Goal: Task Accomplishment & Management: Complete application form

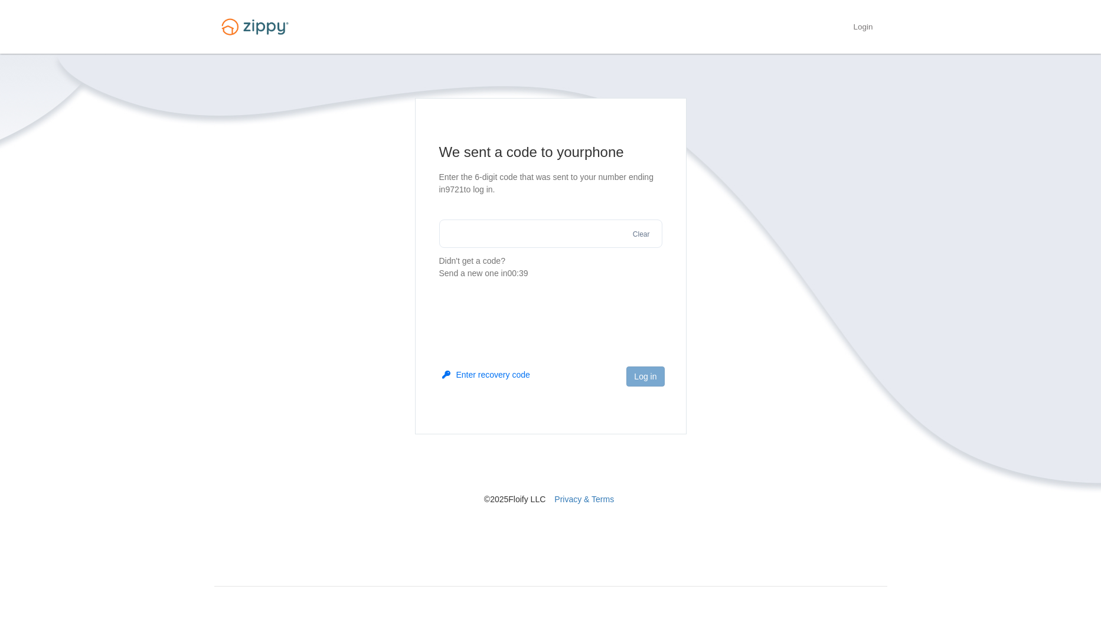
click at [489, 224] on input "text" at bounding box center [550, 234] width 223 height 28
type input "******"
click at [646, 376] on button "Log in" at bounding box center [645, 377] width 38 height 20
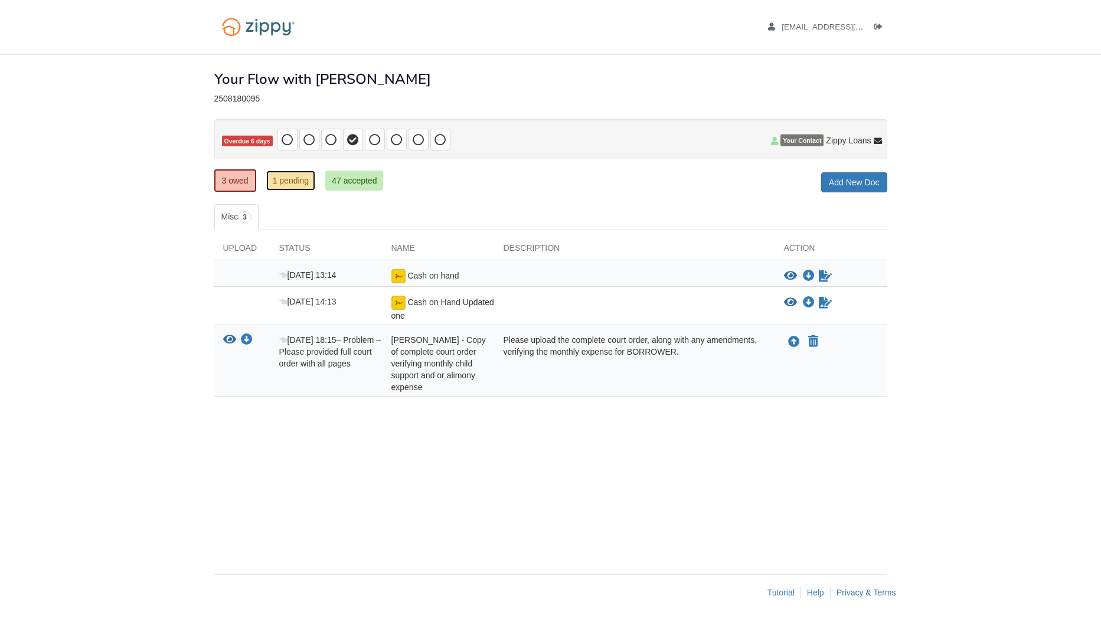
click at [291, 179] on link "1 pending" at bounding box center [291, 181] width 50 height 20
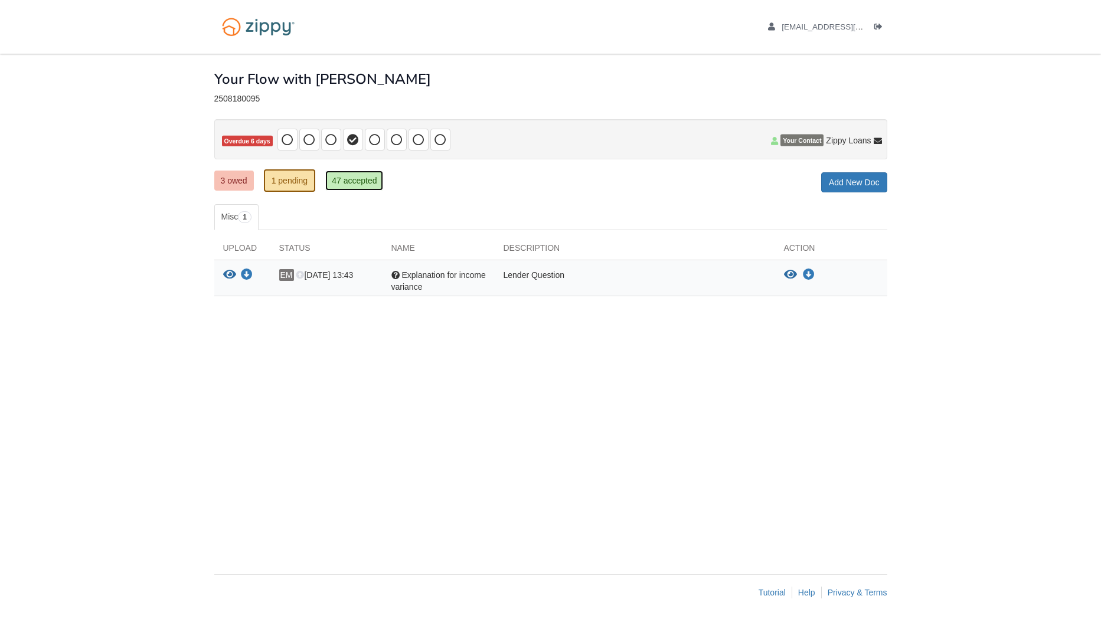
click at [343, 182] on link "47 accepted" at bounding box center [354, 181] width 58 height 20
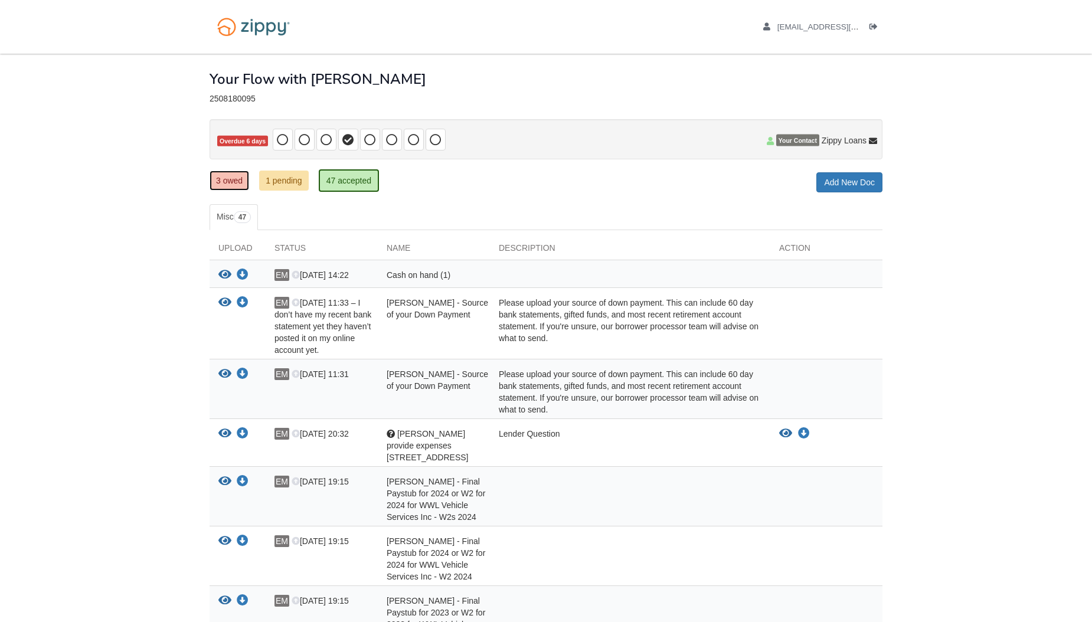
click at [234, 182] on link "3 owed" at bounding box center [230, 181] width 40 height 20
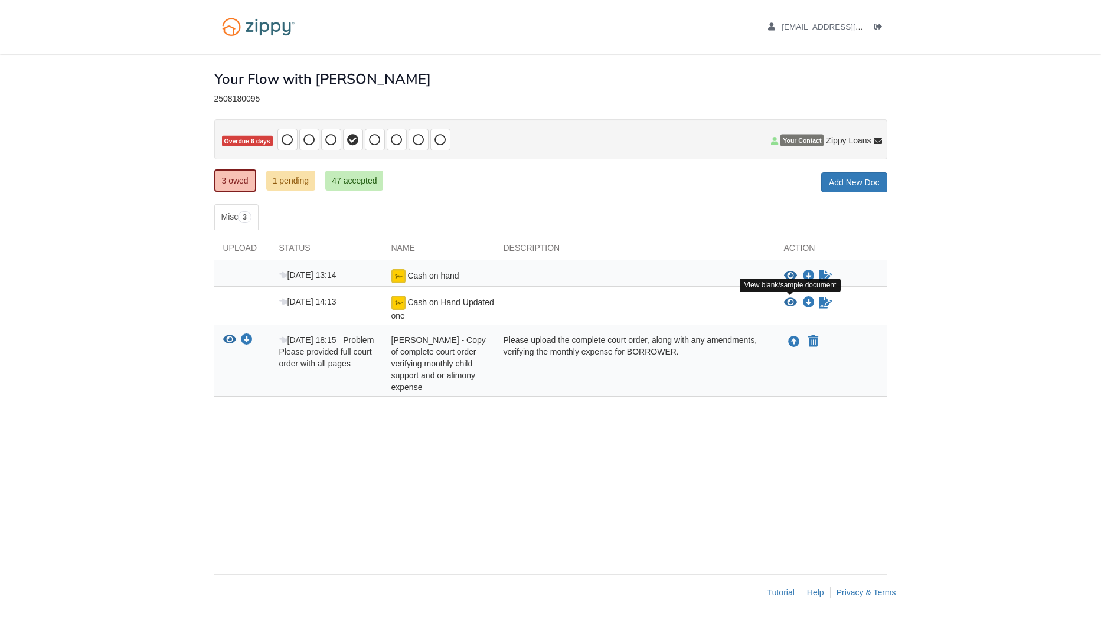
click at [790, 300] on icon "View Cash on Hand Updated one" at bounding box center [790, 303] width 13 height 12
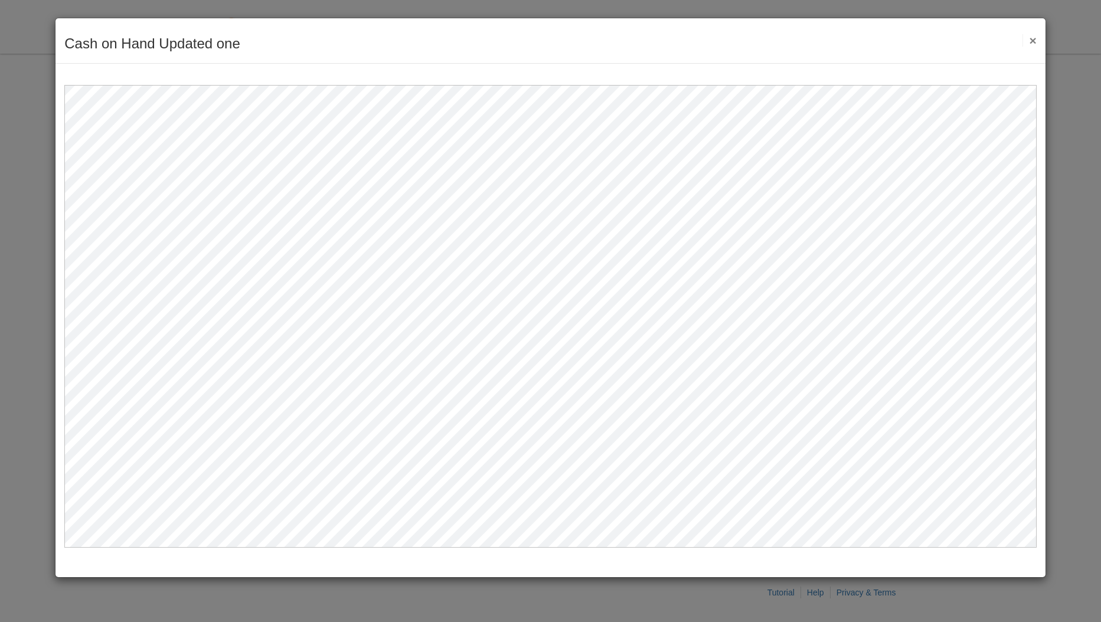
click at [1031, 37] on button "×" at bounding box center [1029, 40] width 14 height 12
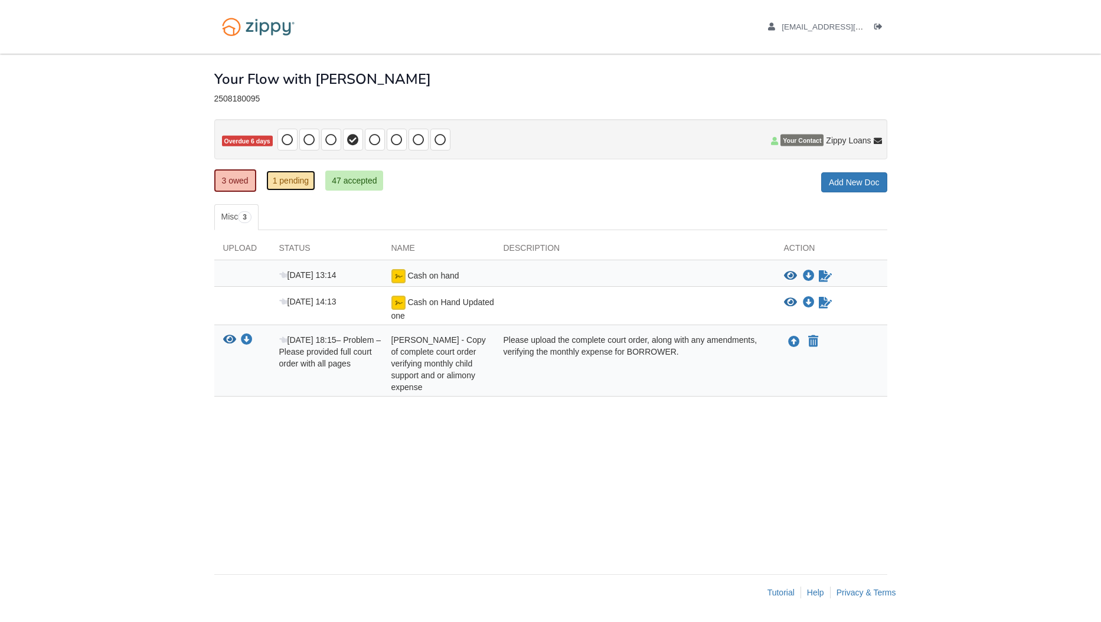
click at [284, 184] on link "1 pending" at bounding box center [291, 181] width 50 height 20
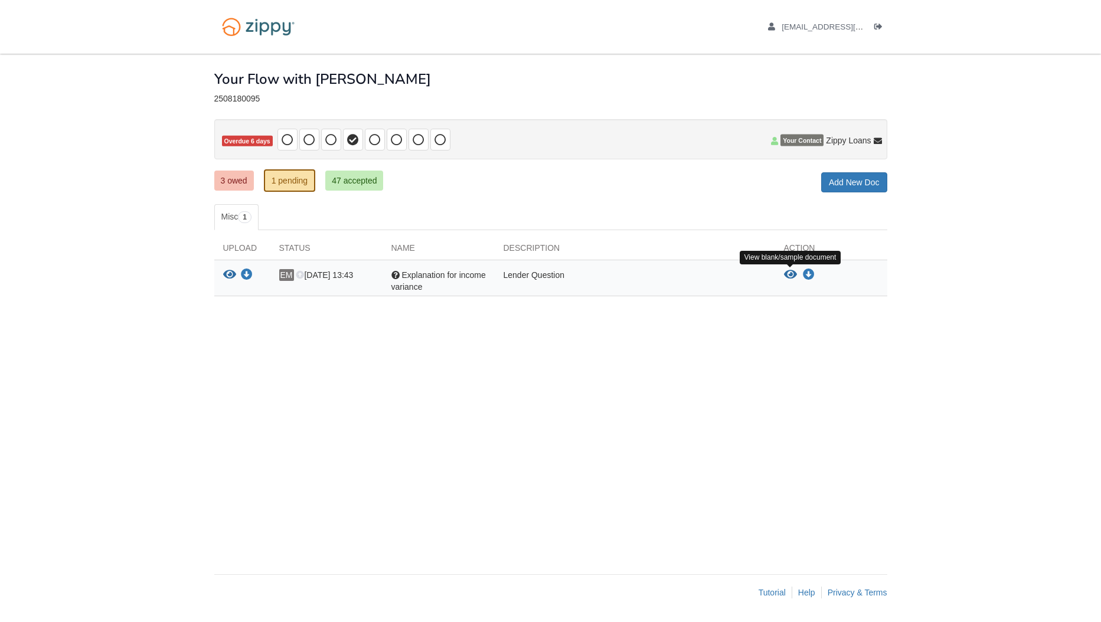
click at [792, 275] on icon "View Explanation for income variance" at bounding box center [790, 275] width 13 height 12
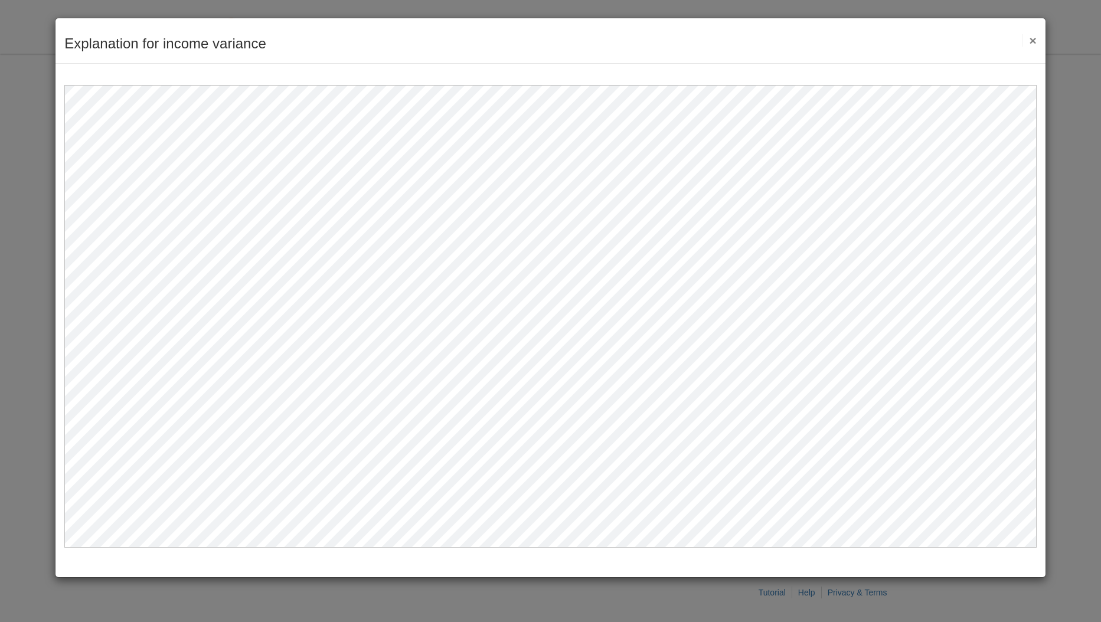
click at [1035, 41] on button "×" at bounding box center [1029, 40] width 14 height 12
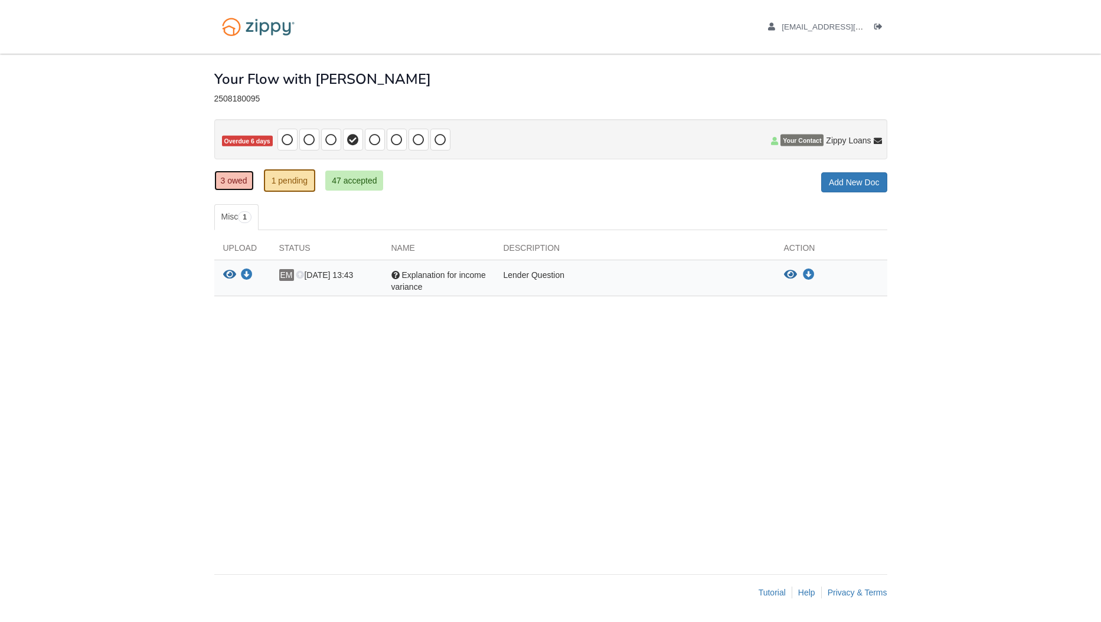
click at [228, 178] on link "3 owed" at bounding box center [234, 181] width 40 height 20
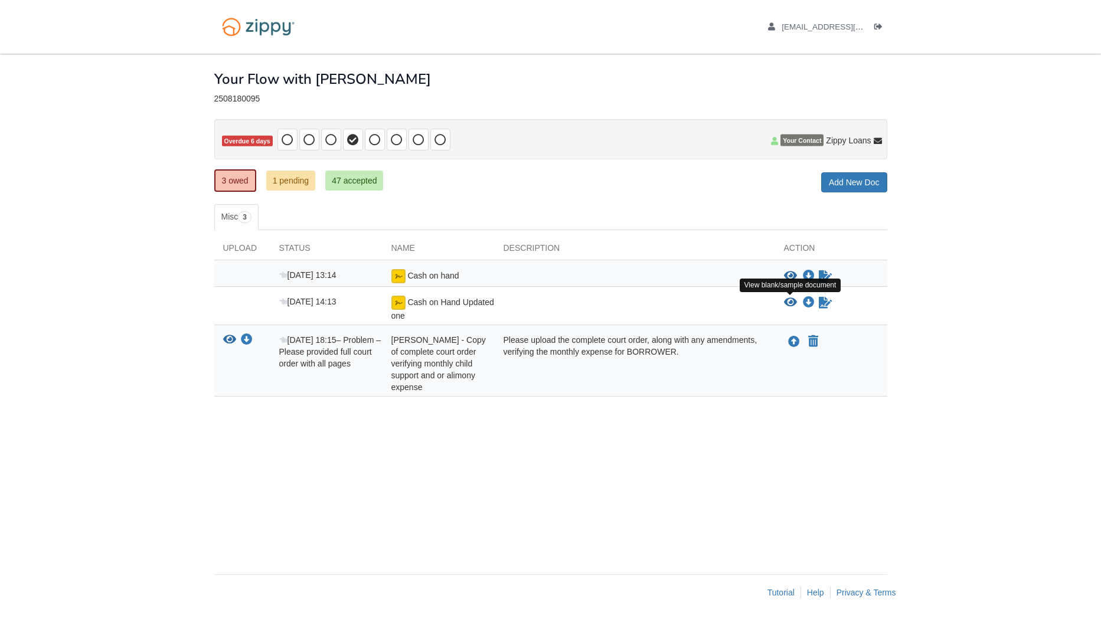
click at [790, 304] on icon "View Cash on Hand Updated one" at bounding box center [790, 303] width 13 height 12
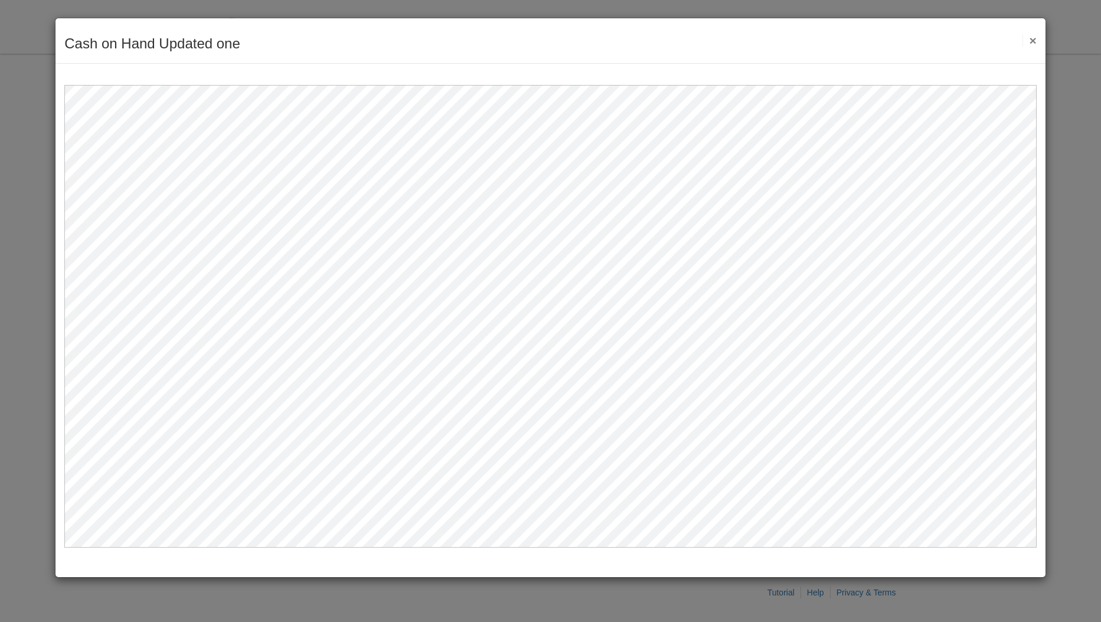
click at [1031, 40] on button "×" at bounding box center [1029, 40] width 14 height 12
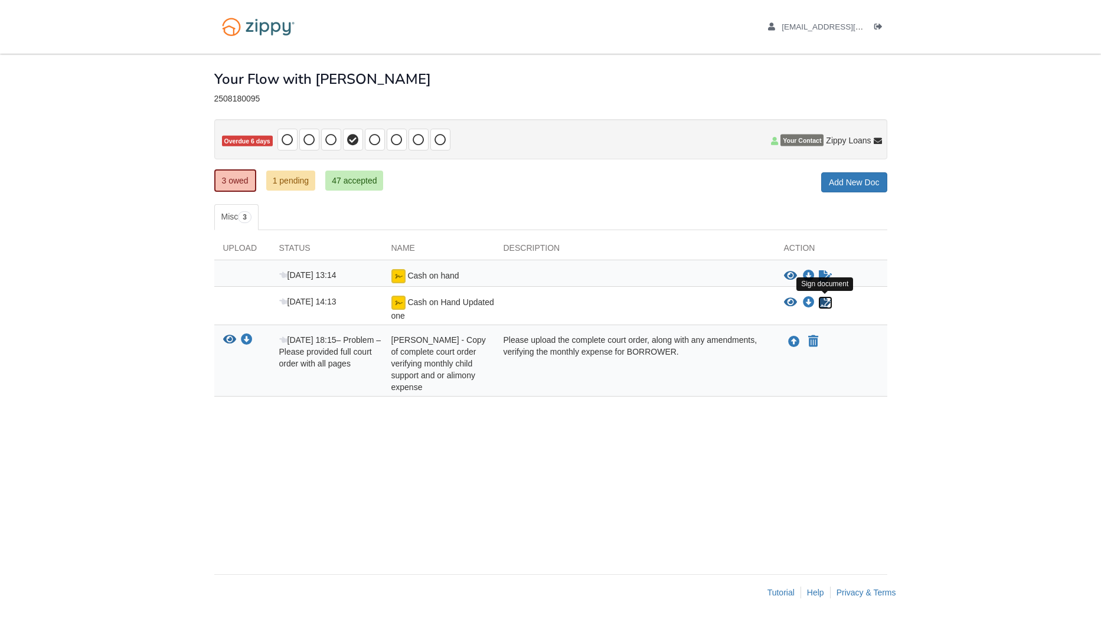
click at [827, 302] on icon "Sign Form" at bounding box center [825, 303] width 13 height 12
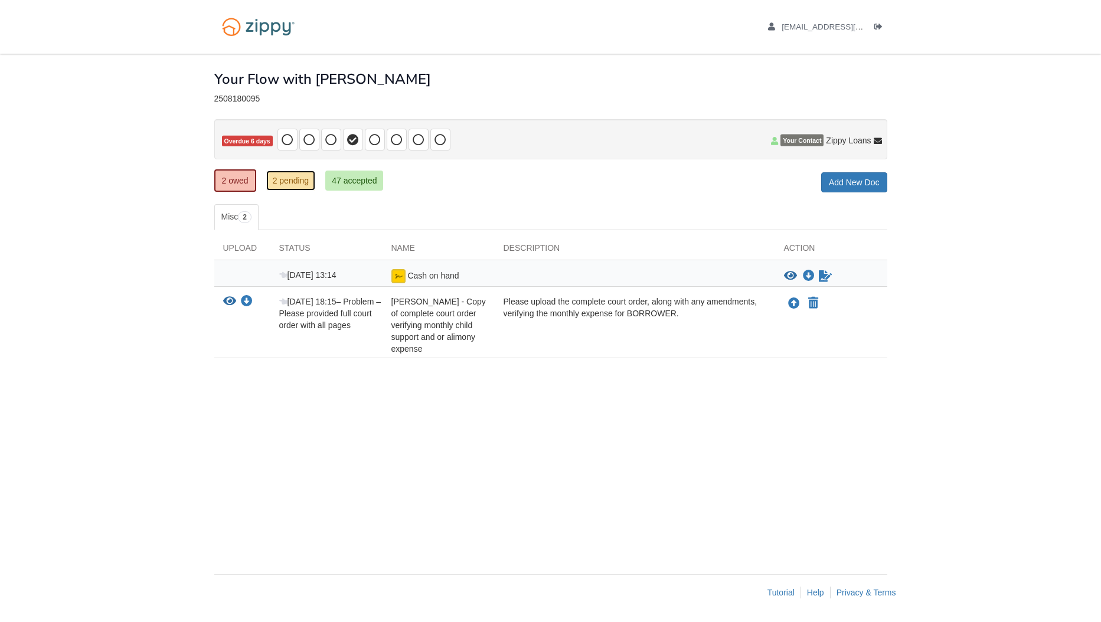
click at [280, 178] on link "2 pending" at bounding box center [291, 181] width 50 height 20
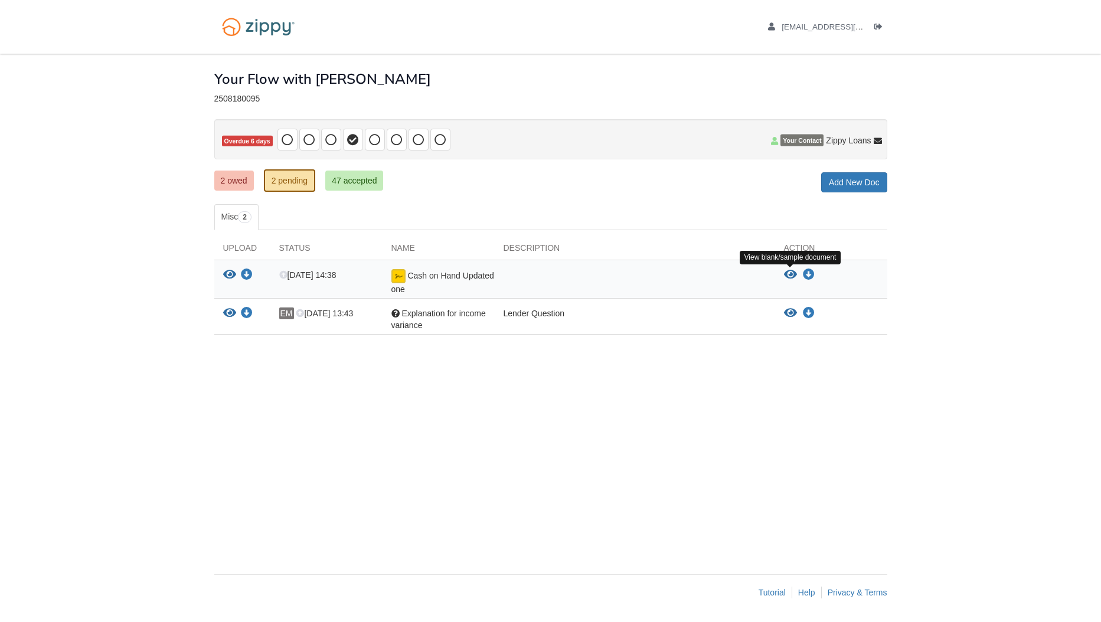
click at [790, 273] on icon "View Cash on Hand Updated one" at bounding box center [790, 275] width 13 height 12
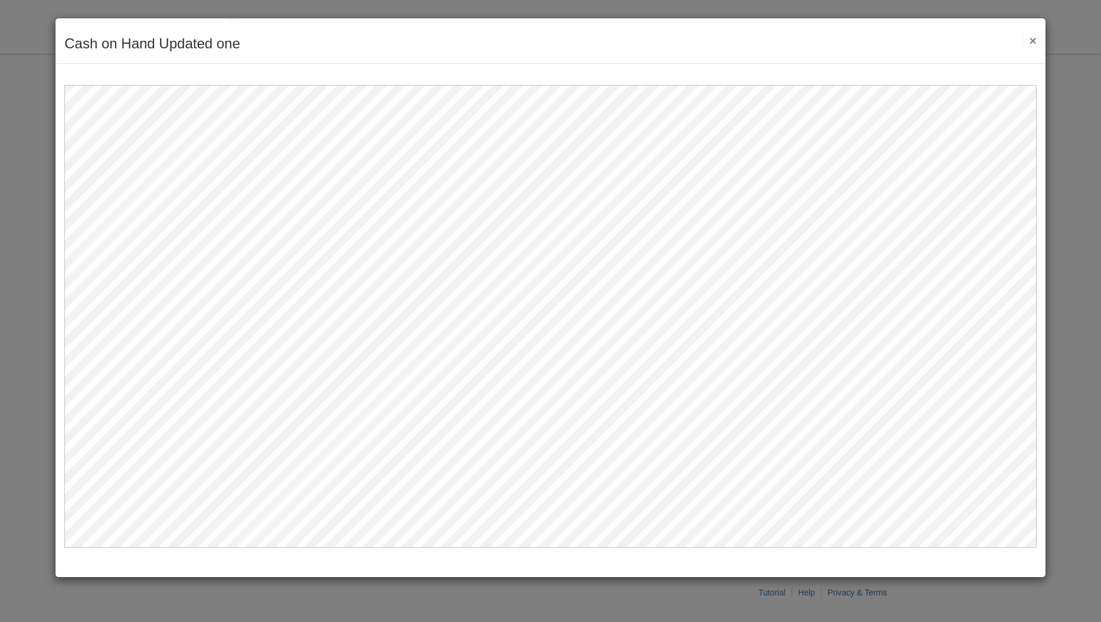
click at [1032, 41] on button "×" at bounding box center [1029, 40] width 14 height 12
